Goal: Task Accomplishment & Management: Manage account settings

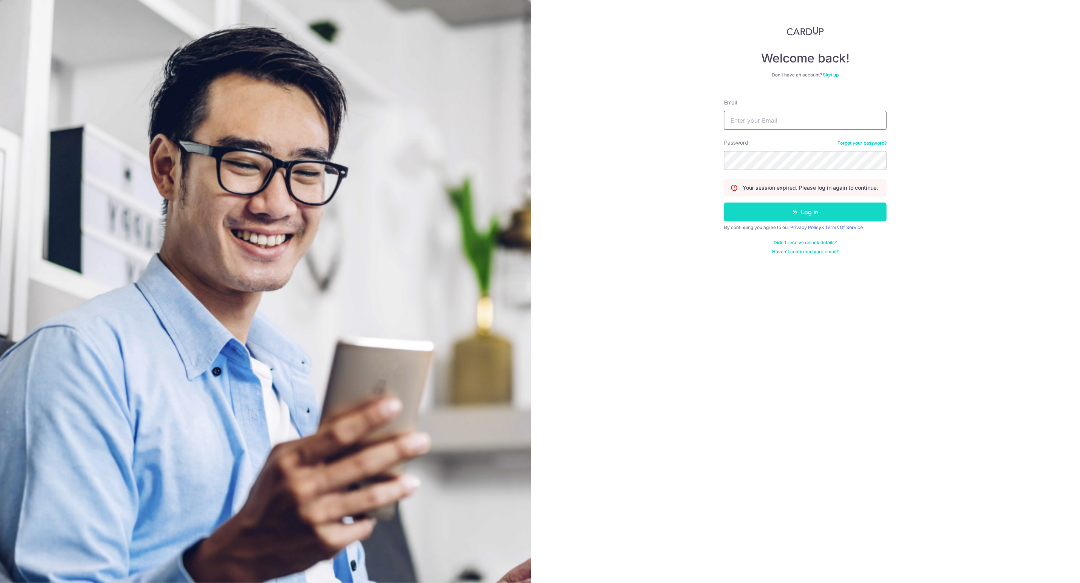
type input "[EMAIL_ADDRESS][DOMAIN_NAME]"
click at [777, 213] on button "Log in" at bounding box center [805, 211] width 163 height 19
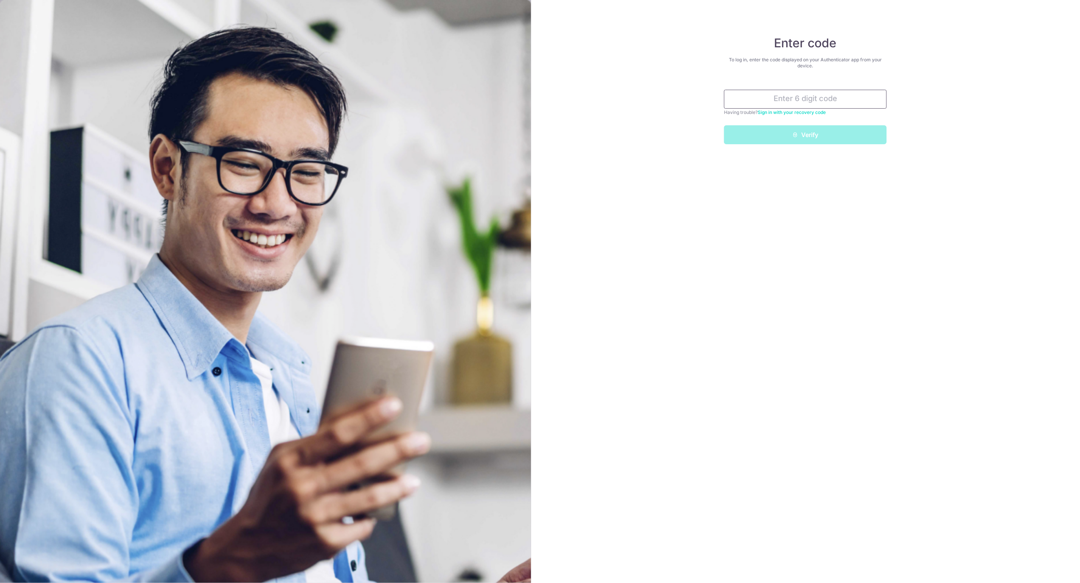
click at [813, 98] on input "text" at bounding box center [805, 99] width 163 height 19
click at [773, 104] on input "text" at bounding box center [805, 99] width 163 height 19
type input "4"
type input "060365"
click at [724, 125] on button "Verify" at bounding box center [805, 134] width 163 height 19
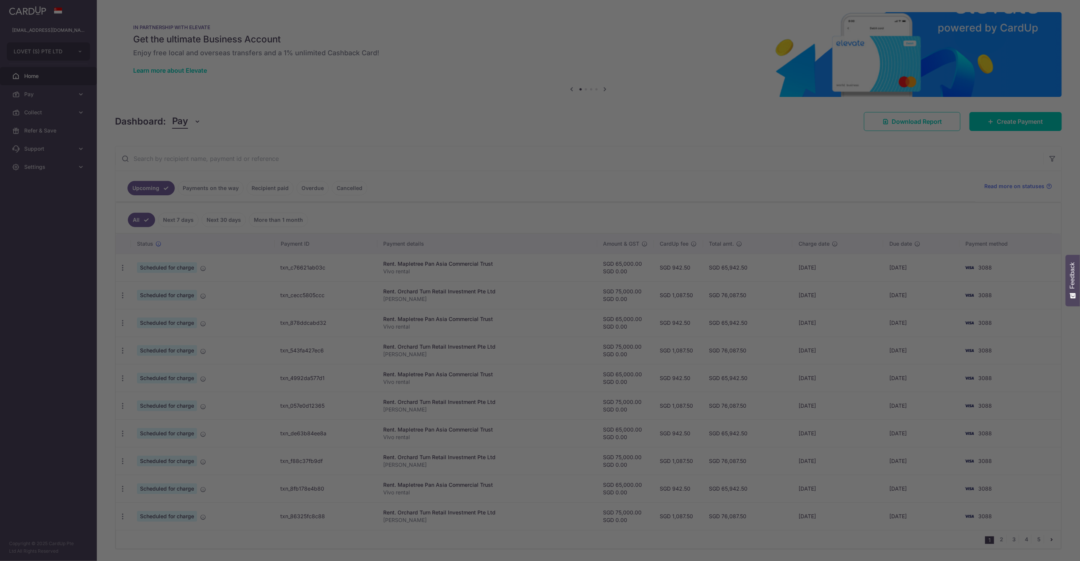
click at [125, 268] on div at bounding box center [545, 283] width 1091 height 567
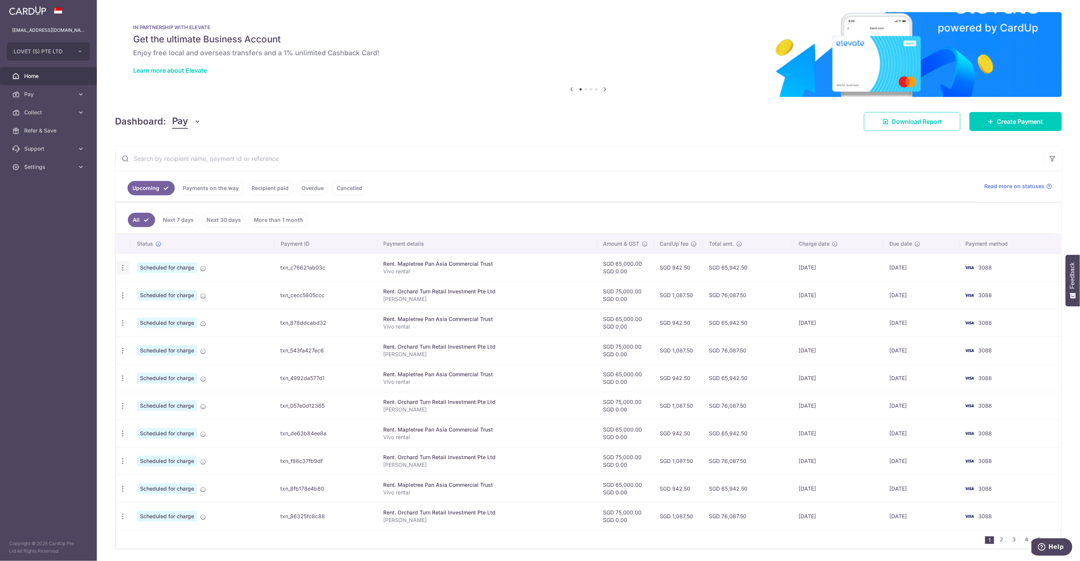
click at [124, 271] on icon "button" at bounding box center [123, 268] width 8 height 8
click at [165, 289] on span "Update payment" at bounding box center [162, 288] width 51 height 9
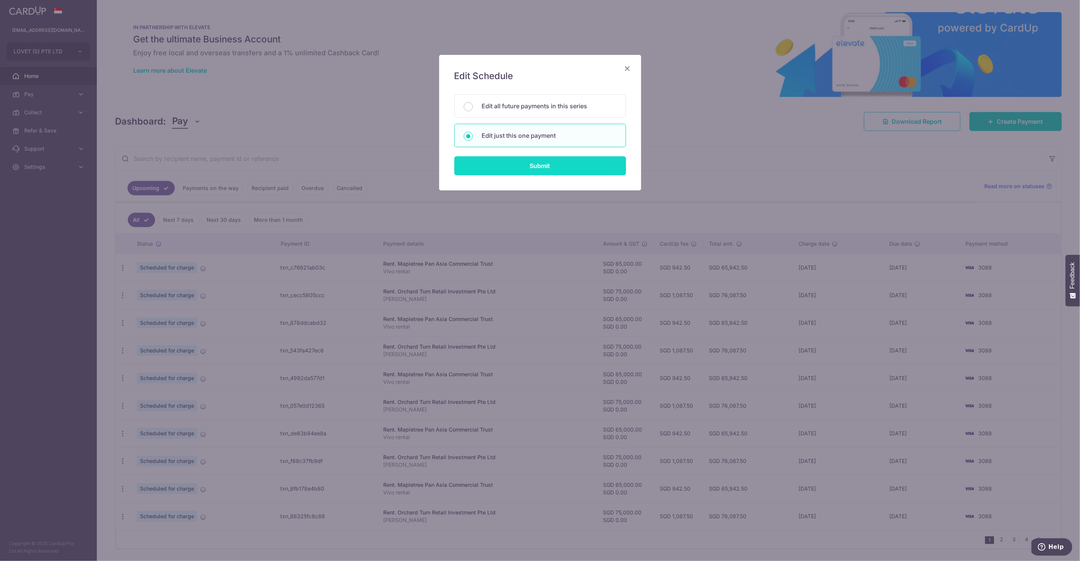
click at [499, 169] on input "Submit" at bounding box center [541, 165] width 172 height 19
radio input "true"
type input "65,000.00"
type input "0.00"
type input "05/10/2025"
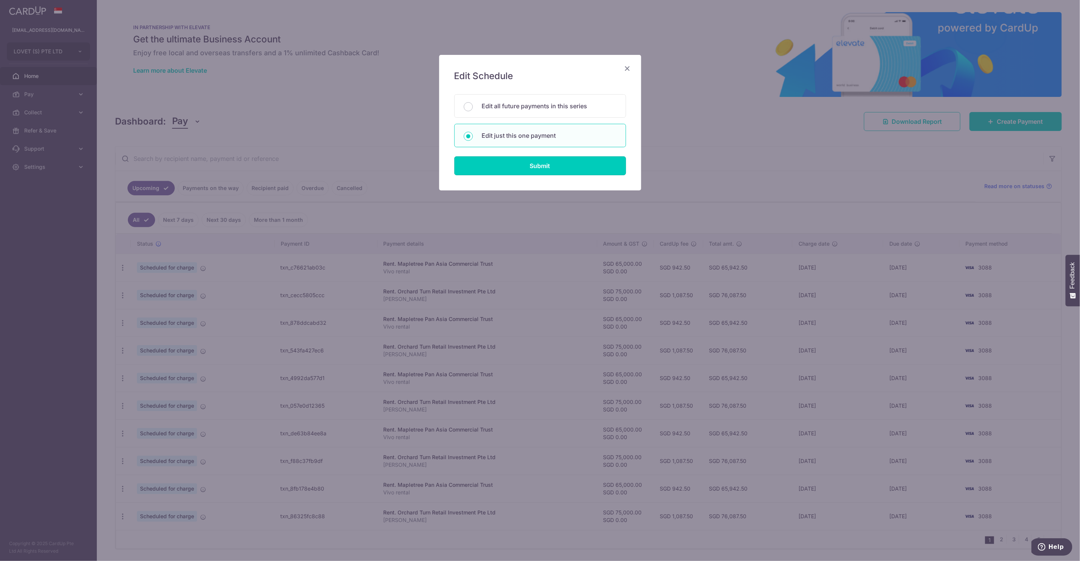
type input "Vivo rental"
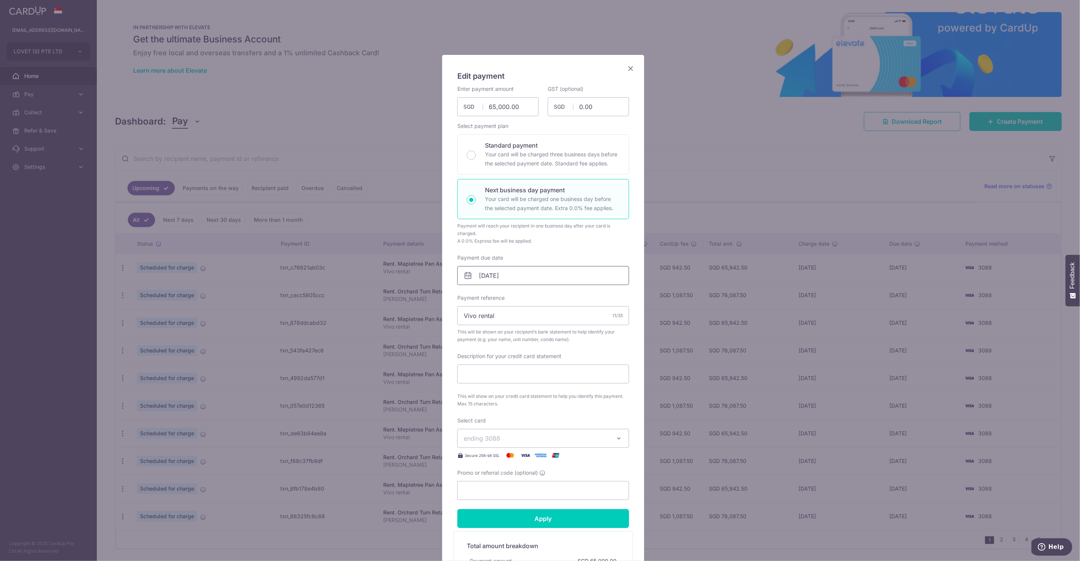
click at [496, 274] on input "05/10/2025" at bounding box center [544, 275] width 172 height 19
click at [527, 332] on link "2" at bounding box center [531, 329] width 12 height 12
type input "[DATE]"
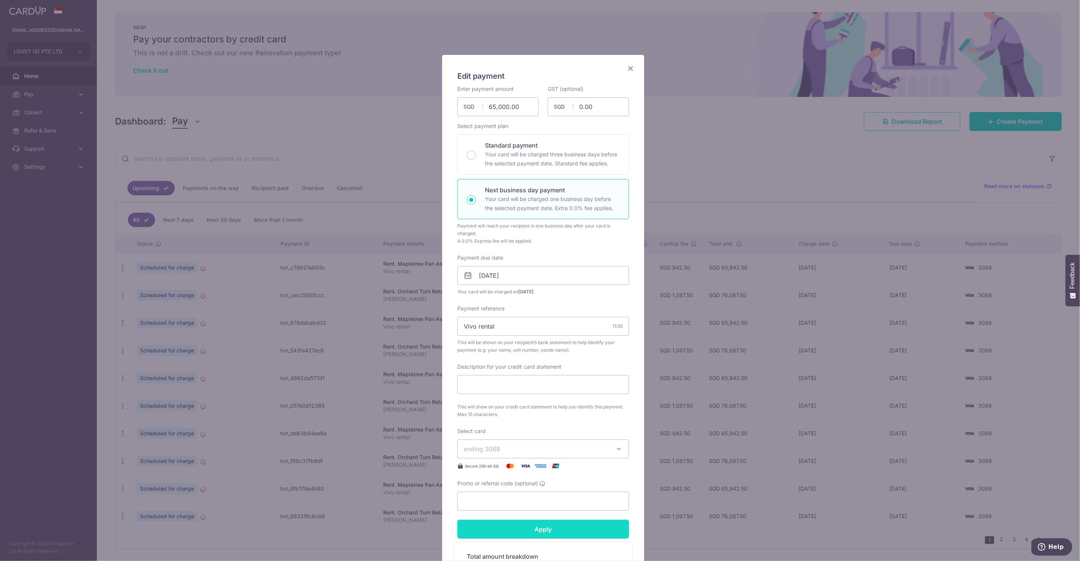
click at [508, 531] on input "Apply" at bounding box center [544, 529] width 172 height 19
type input "Successfully Applied"
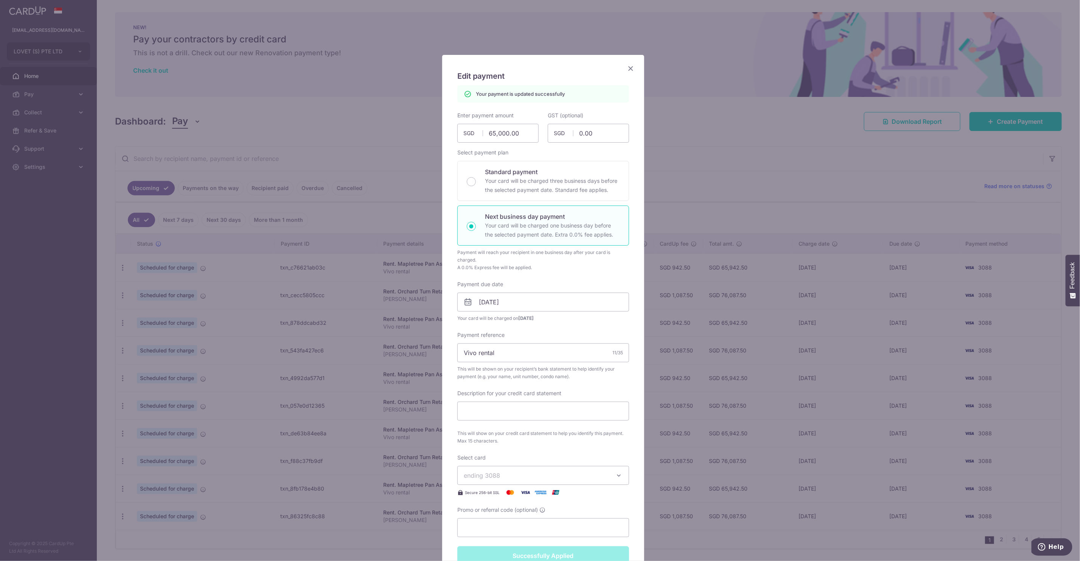
click at [769, 305] on div "Edit payment By clicking apply, you will make changes to all payments to Maplet…" at bounding box center [540, 280] width 1080 height 561
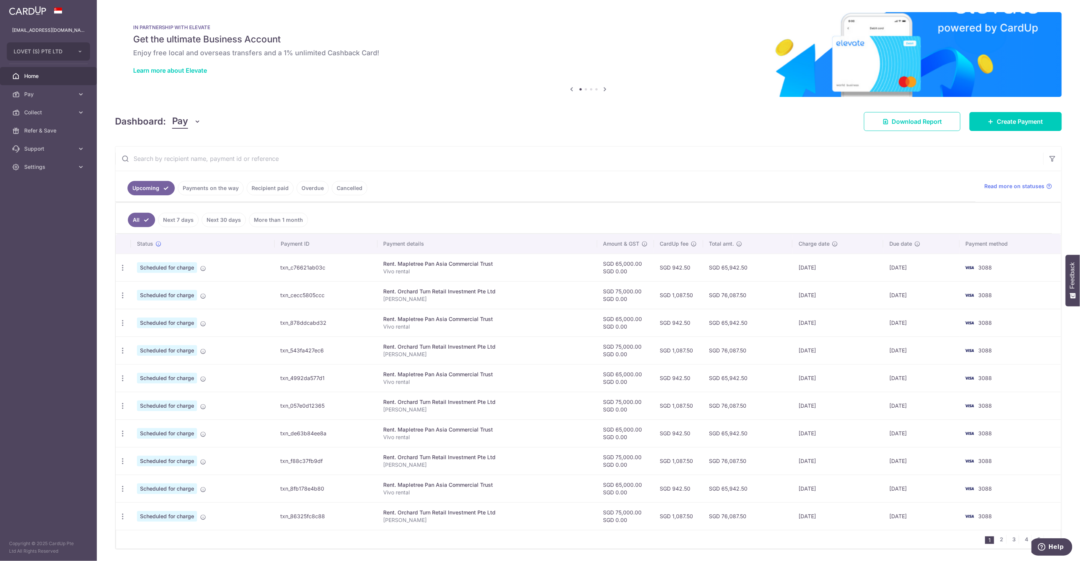
click at [482, 325] on tbody "Update payment Cancel payment Upload doc Scheduled for charge txn_c76621ab03c R…" at bounding box center [589, 392] width 946 height 276
click at [808, 267] on td "[DATE]" at bounding box center [838, 268] width 91 height 28
